Goal: Information Seeking & Learning: Understand process/instructions

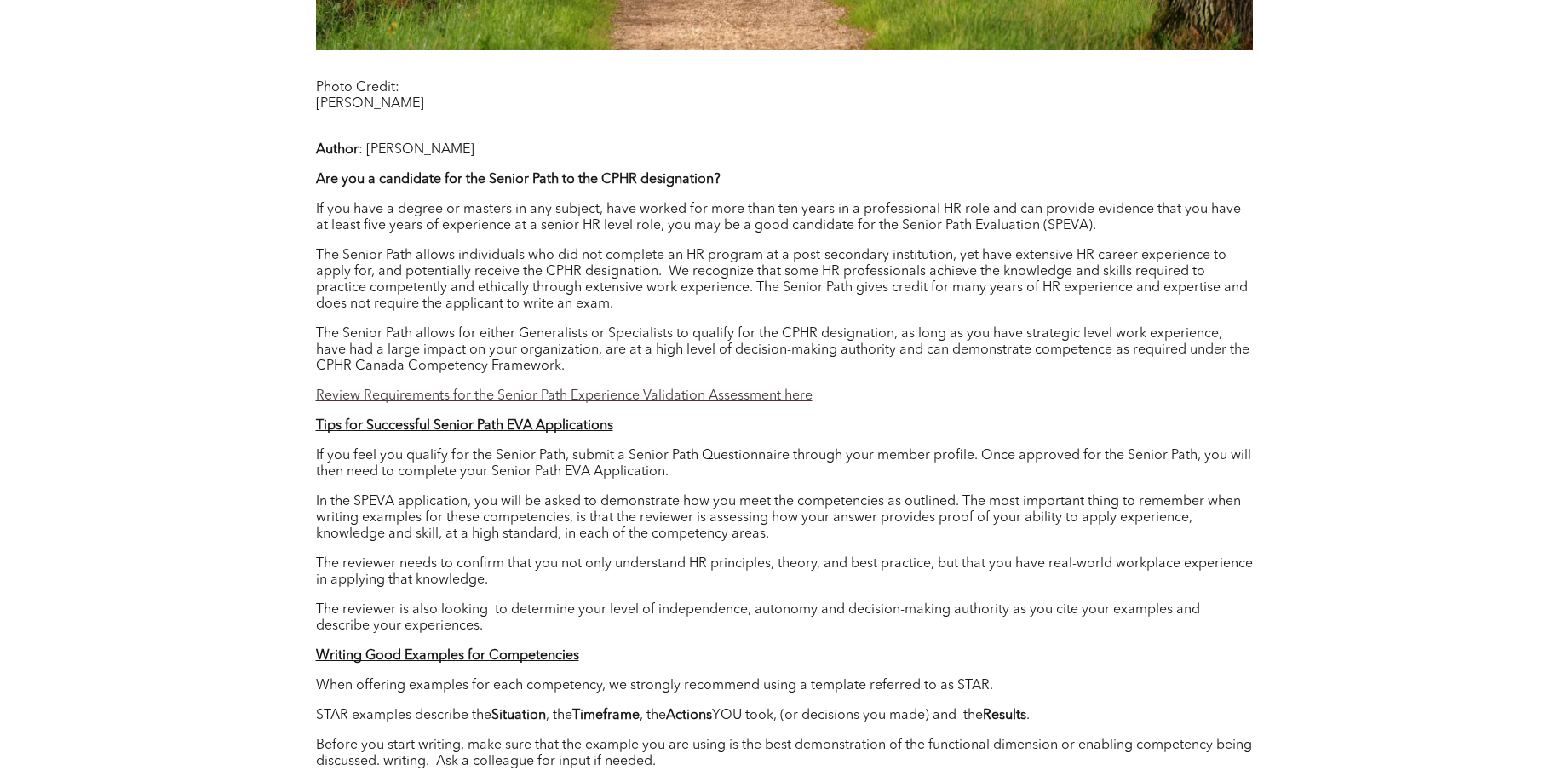
scroll to position [1340, 0]
click at [504, 418] on u "Tips for Successful Senior Path EVA Applications" at bounding box center [465, 425] width 297 height 14
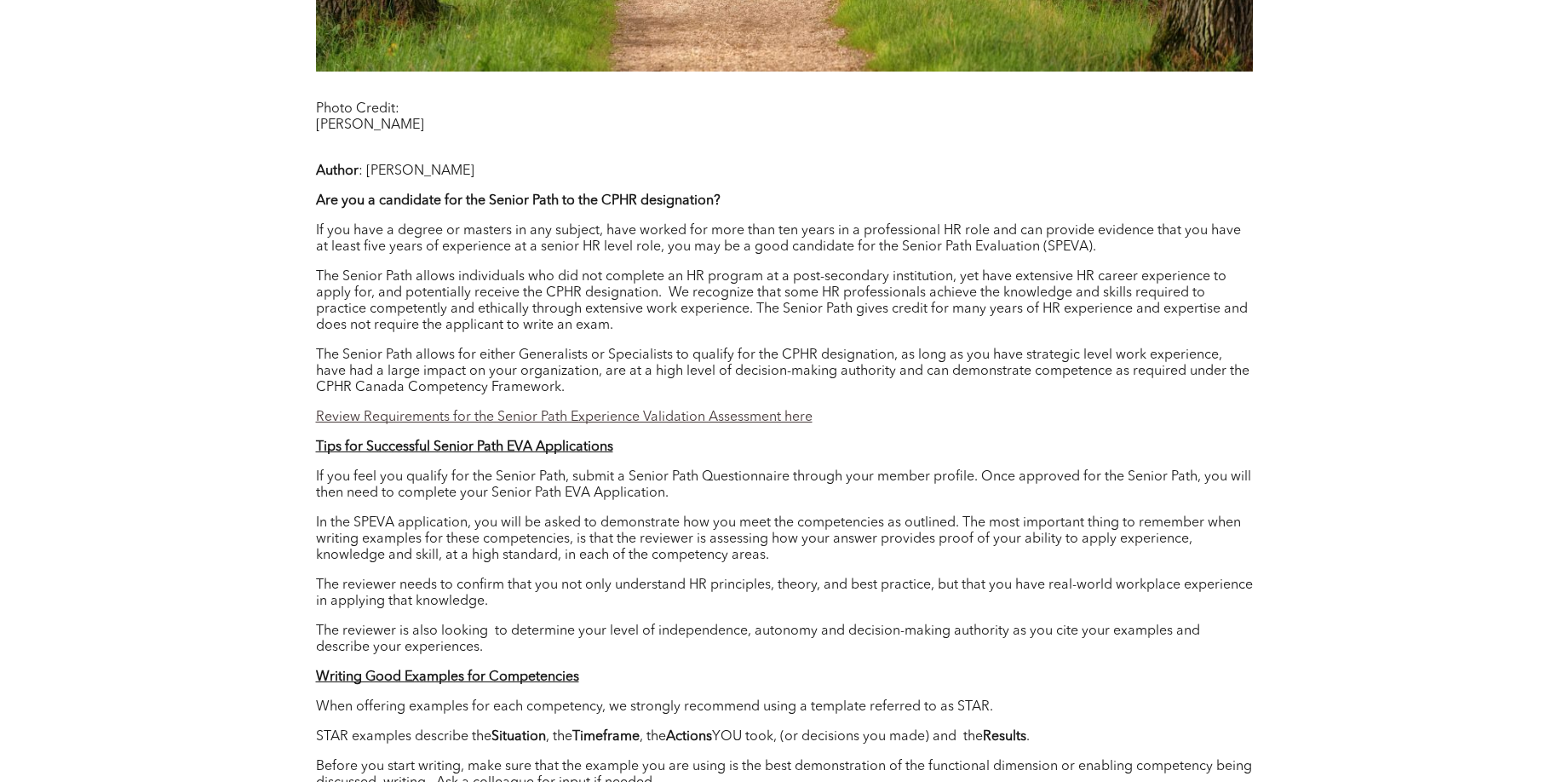
scroll to position [1305, 0]
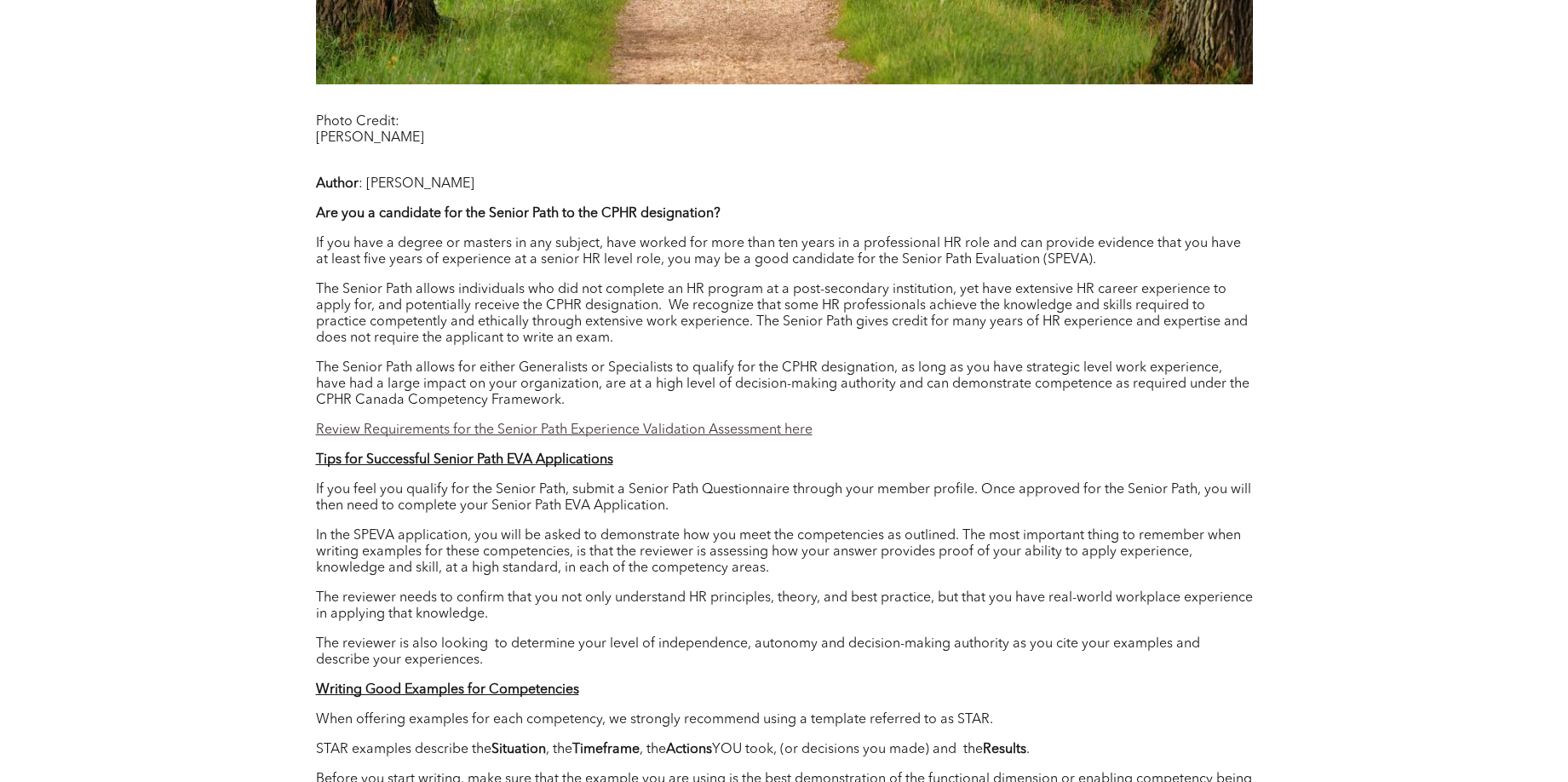
click at [441, 454] on u "Tips for Successful Senior Path EVA Applications" at bounding box center [465, 461] width 297 height 14
drag, startPoint x: 357, startPoint y: 518, endPoint x: 383, endPoint y: 518, distance: 26.0
click at [383, 528] on p "In the SPEVA application, you will be asked to demonstrate how you meet the com…" at bounding box center [784, 552] width 937 height 49
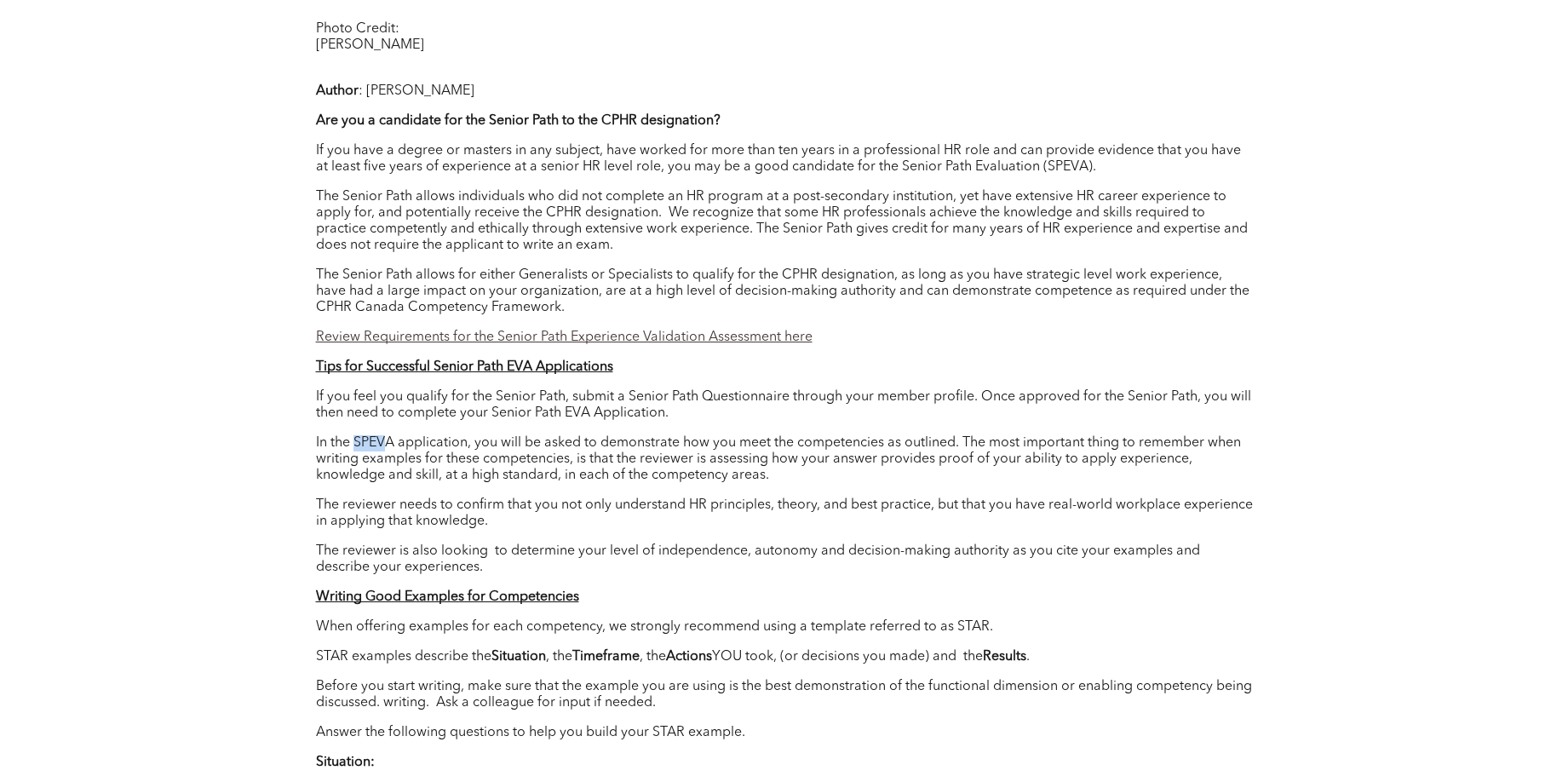
scroll to position [1405, 0]
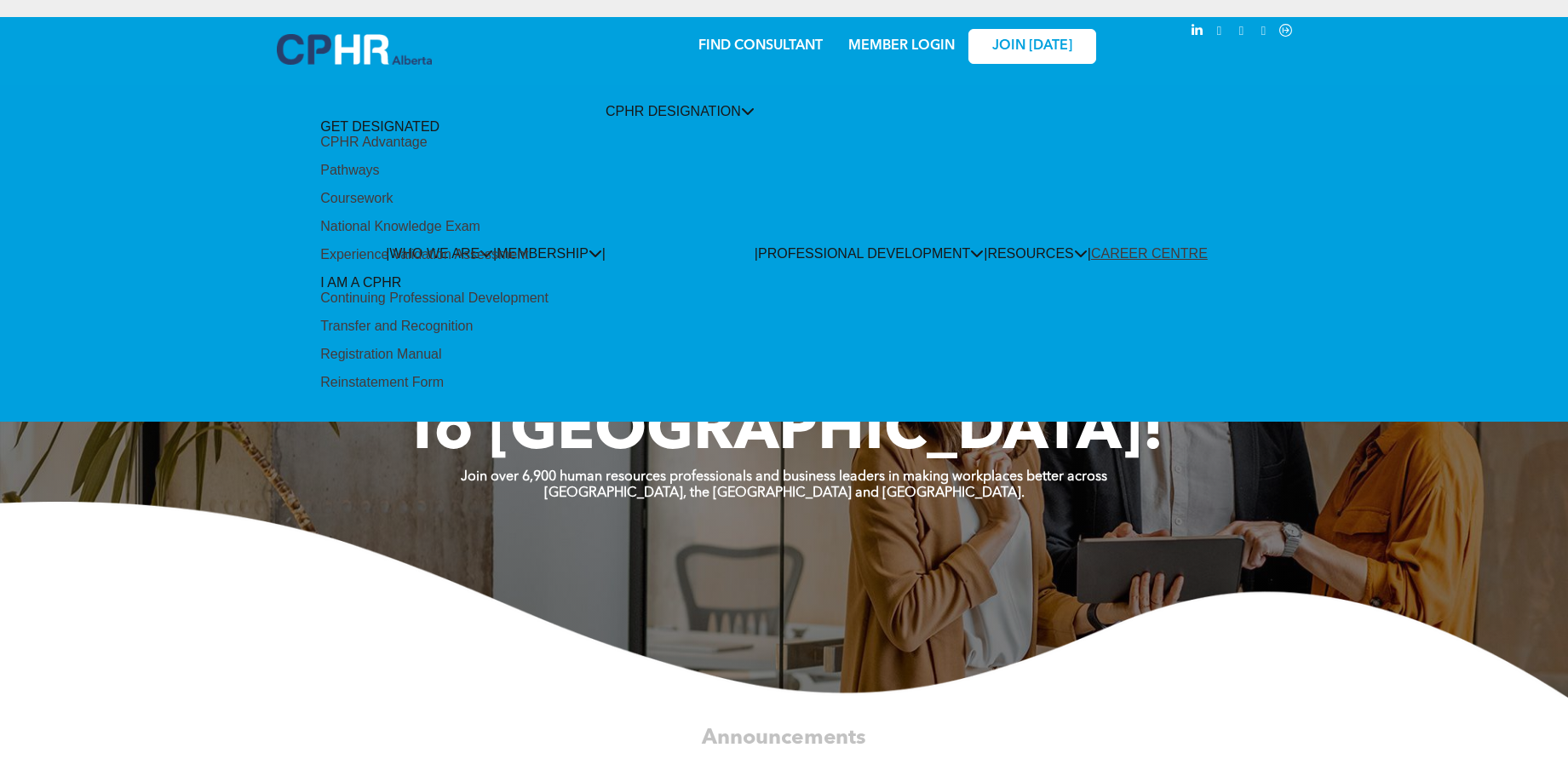
click at [379, 178] on div "Pathways" at bounding box center [349, 169] width 58 height 15
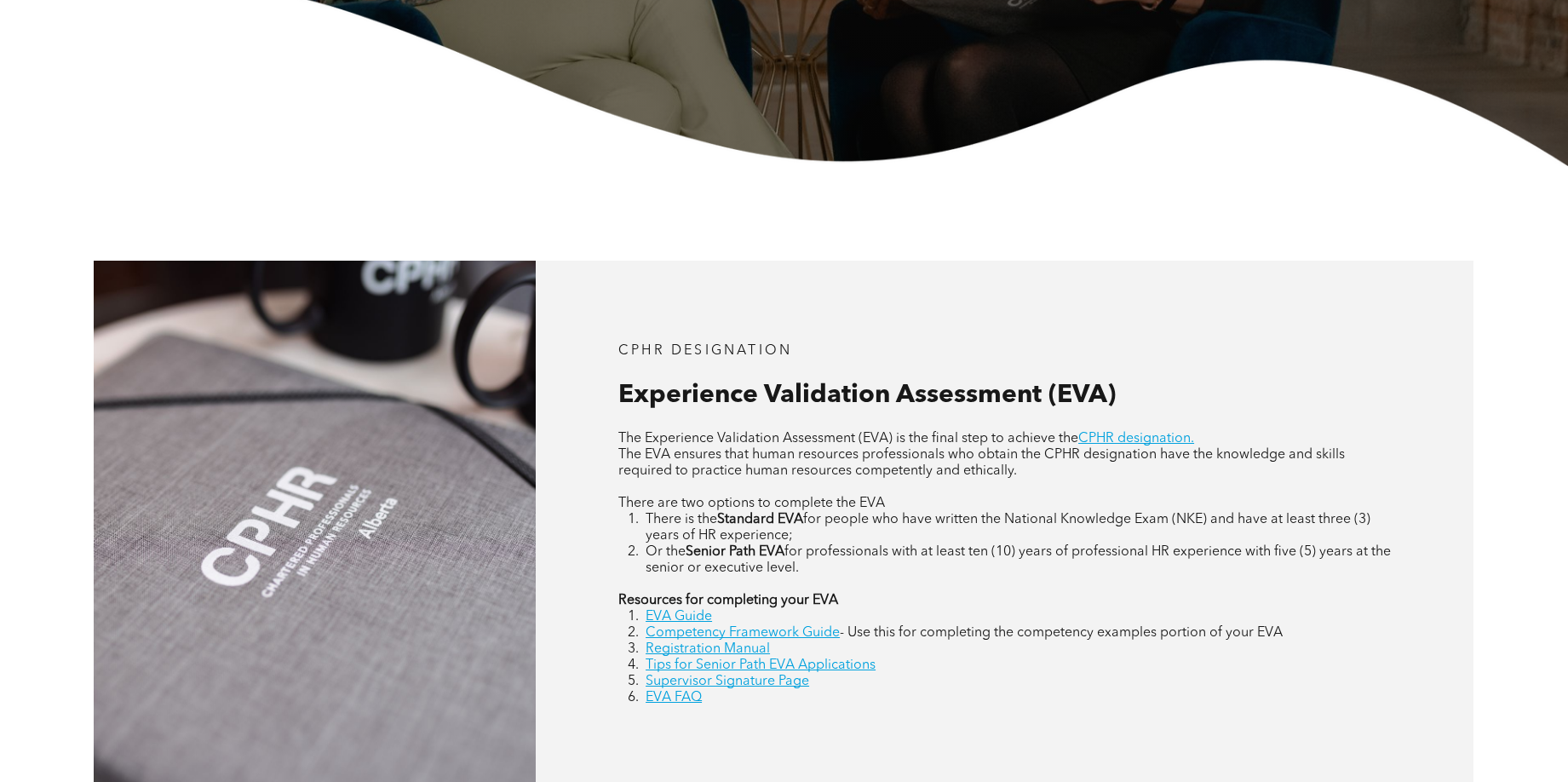
scroll to position [543, 0]
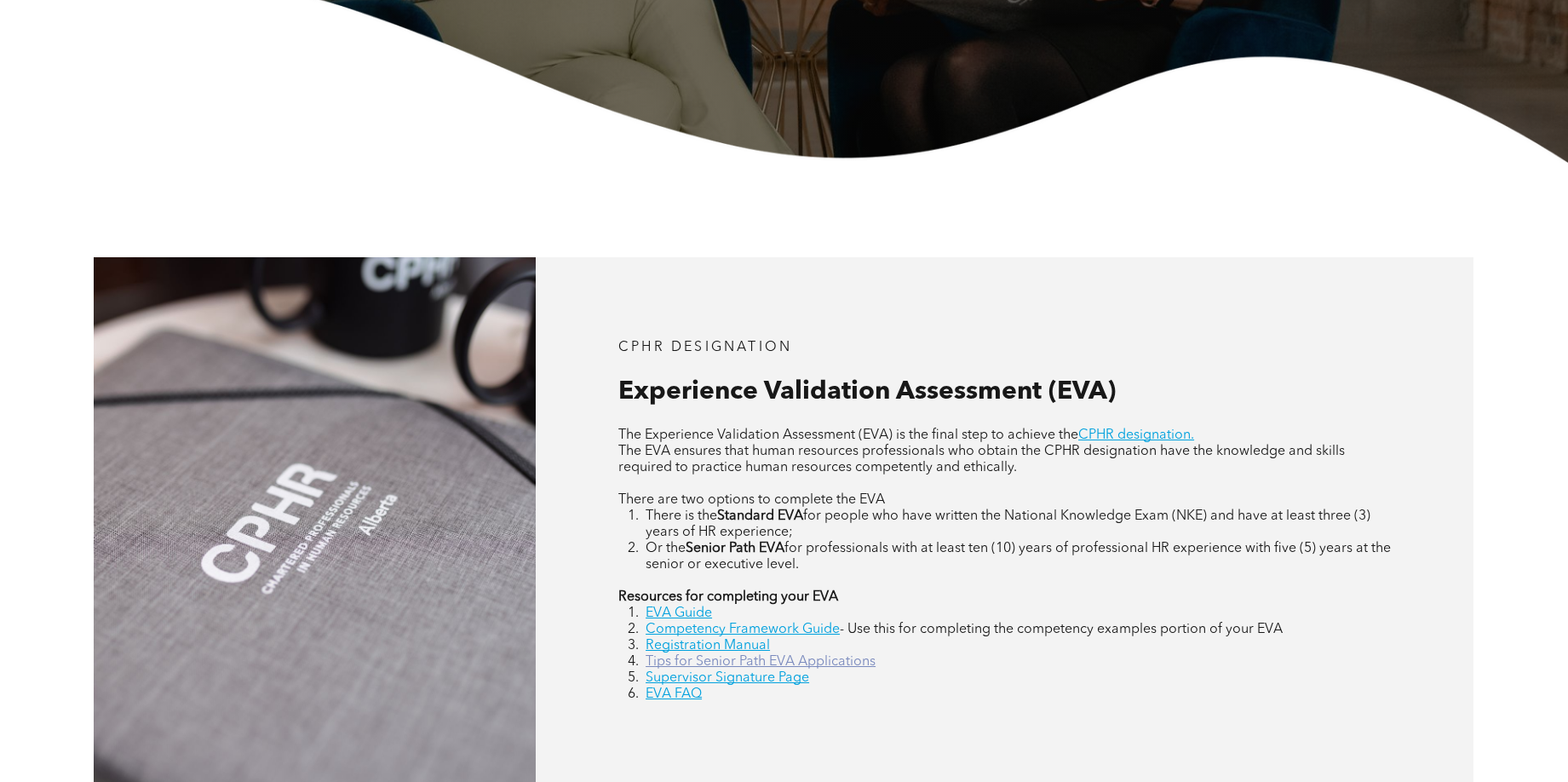
click at [739, 655] on link "Tips for Senior Path EVA Applications" at bounding box center [761, 662] width 230 height 14
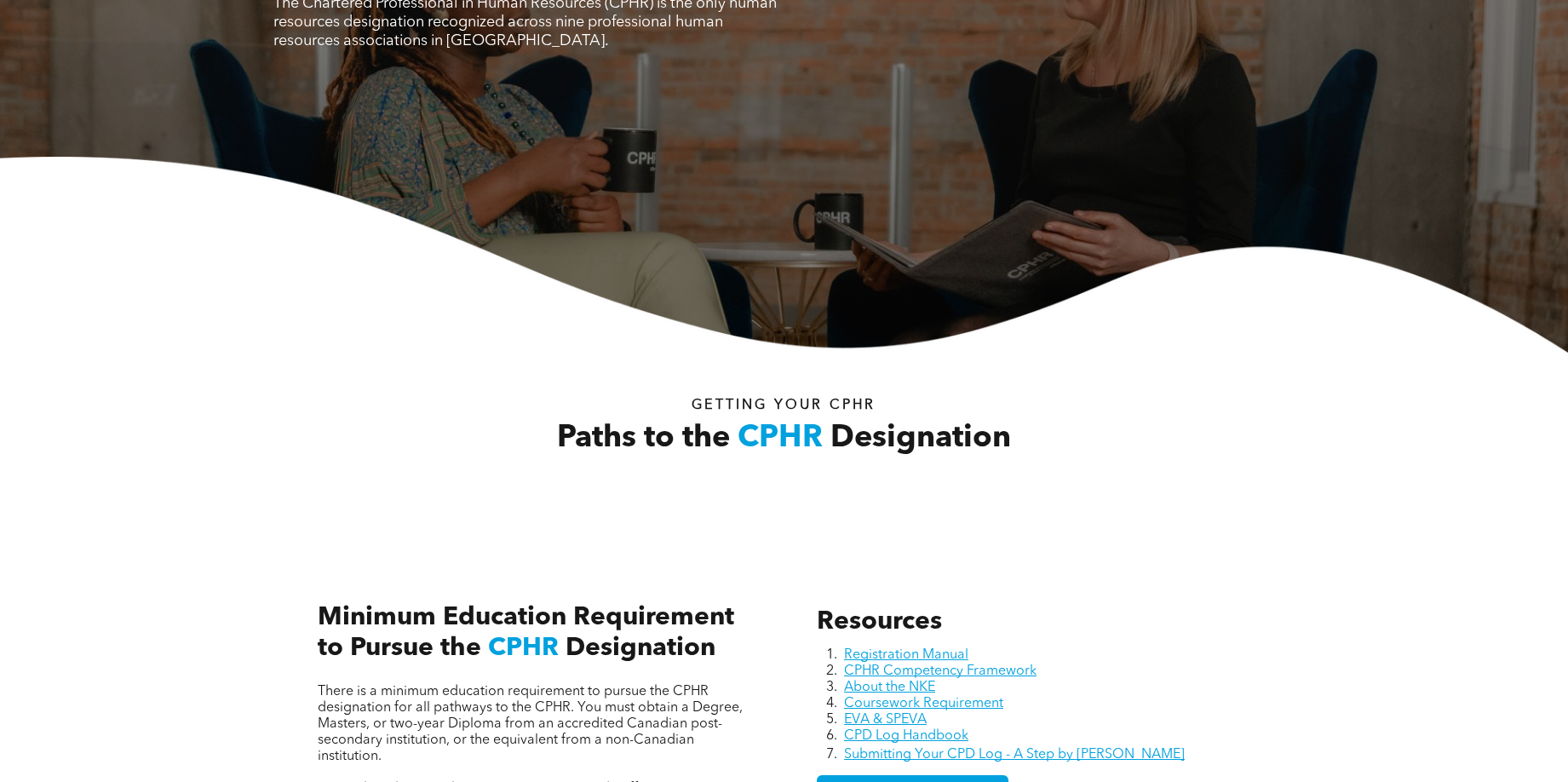
scroll to position [588, 0]
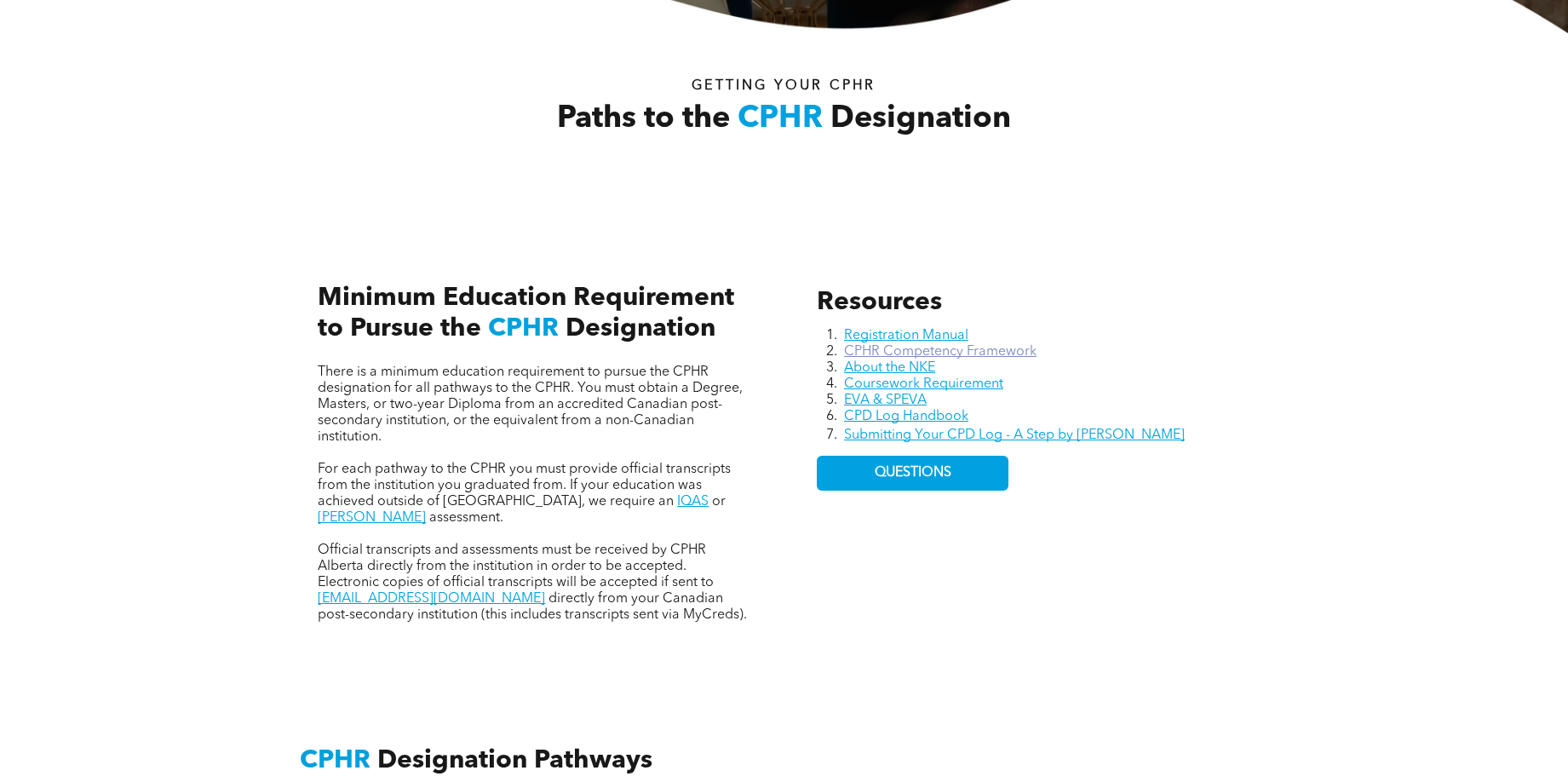
click at [971, 345] on link "CPHR Competency Framework" at bounding box center [940, 352] width 192 height 14
